Goal: Find specific page/section: Find specific page/section

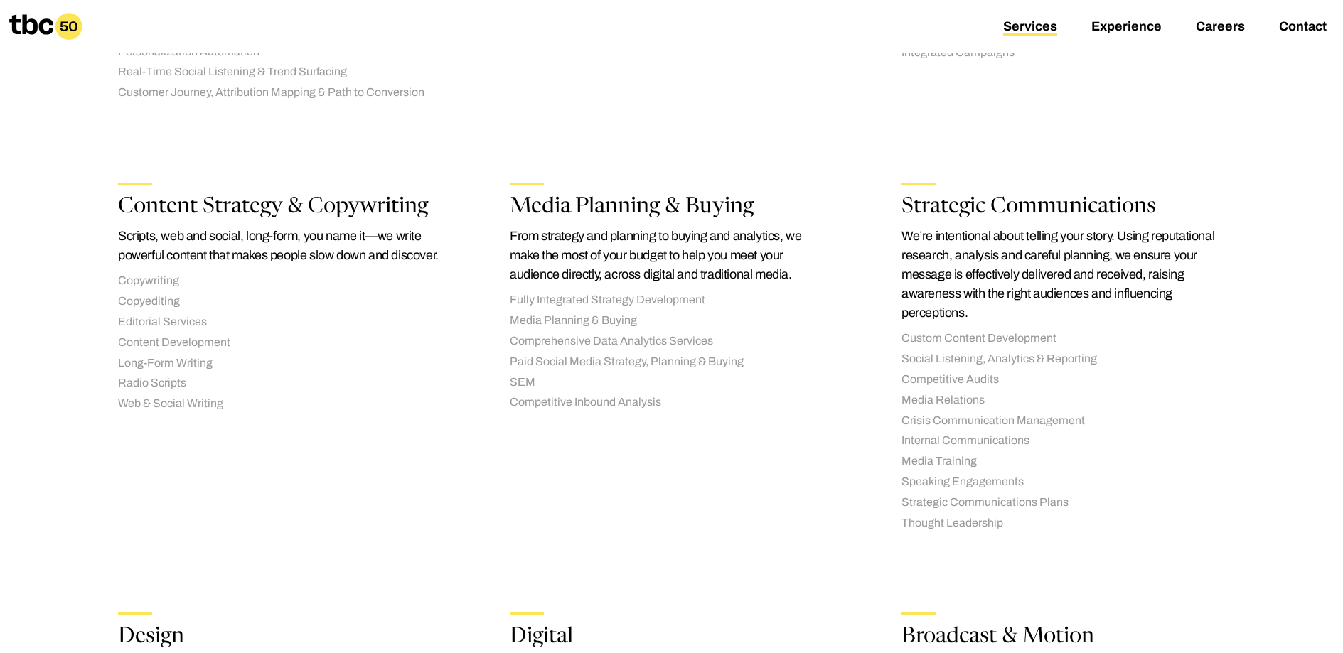
scroll to position [657, 0]
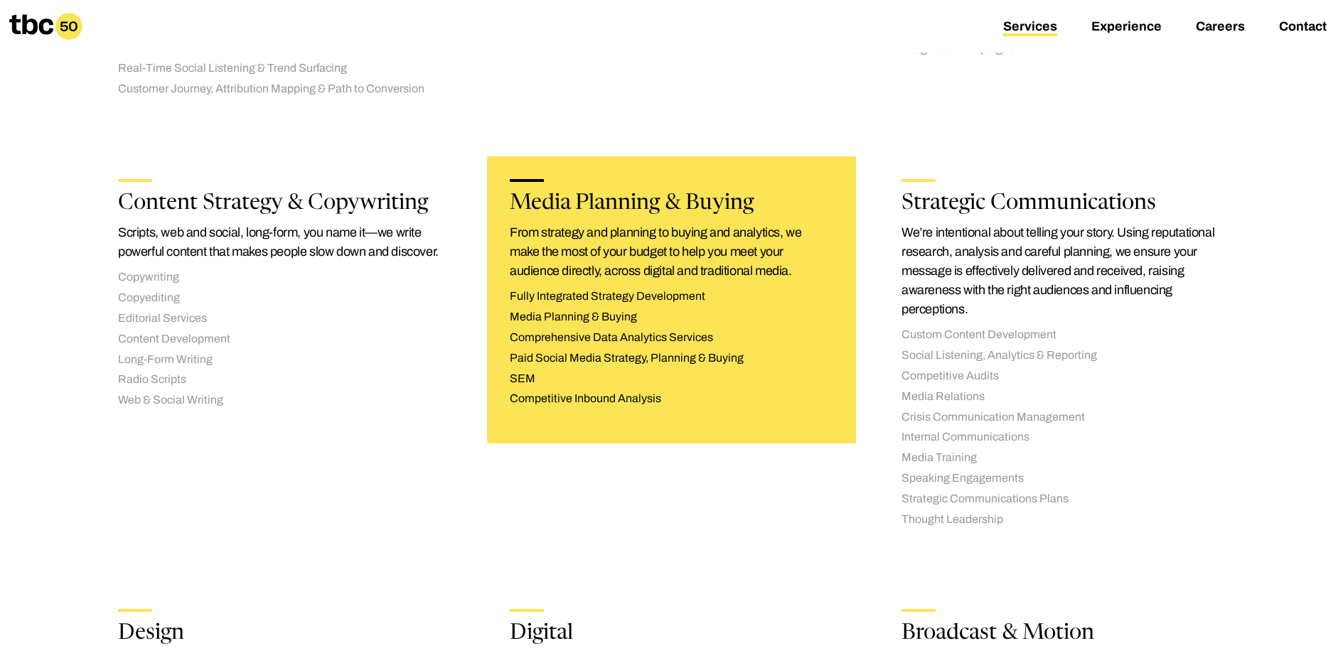
click at [596, 315] on li "Media Planning & Buying" at bounding box center [671, 317] width 323 height 15
click at [604, 200] on h2 "Media Planning & Buying" at bounding box center [671, 203] width 323 height 21
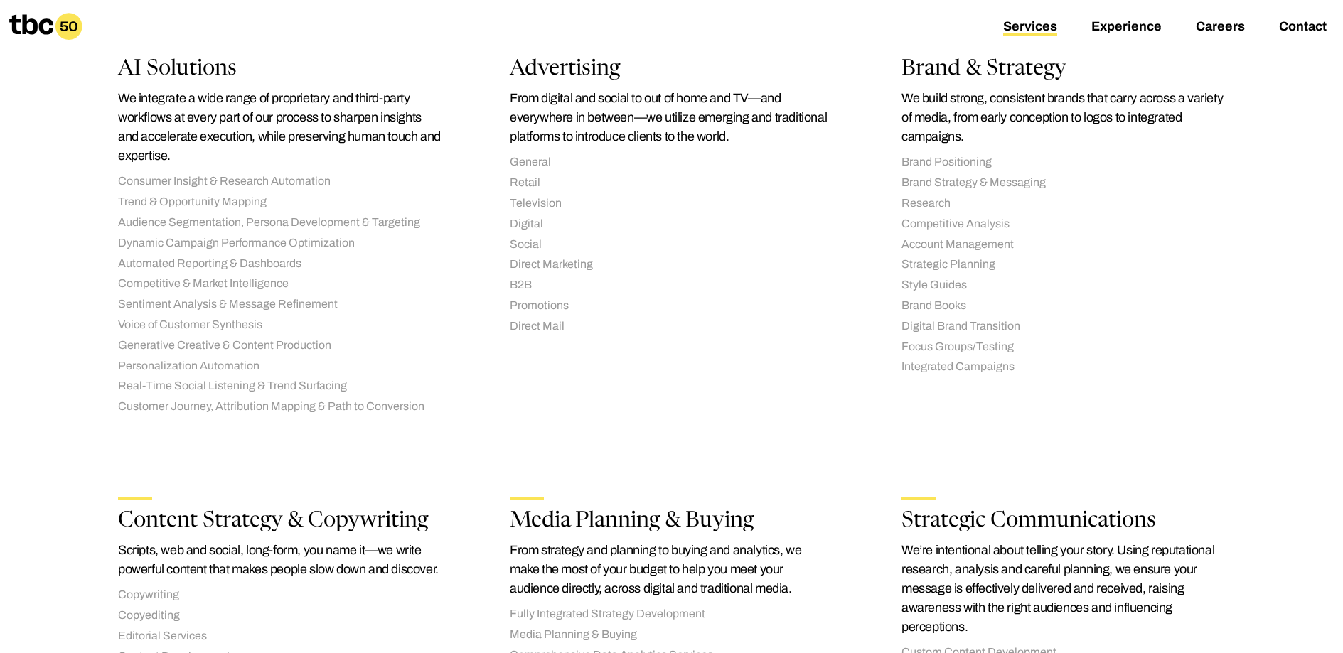
scroll to position [0, 0]
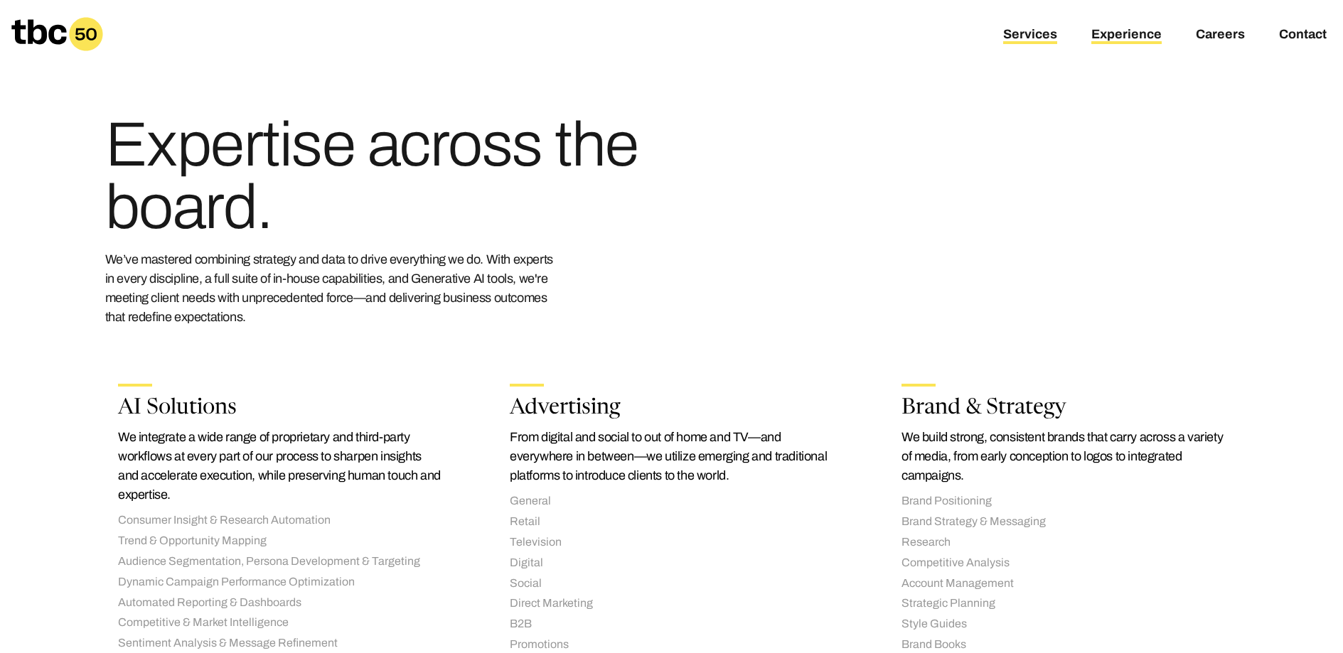
click at [1115, 34] on link "Experience" at bounding box center [1126, 35] width 70 height 17
